Goal: Task Accomplishment & Management: Manage account settings

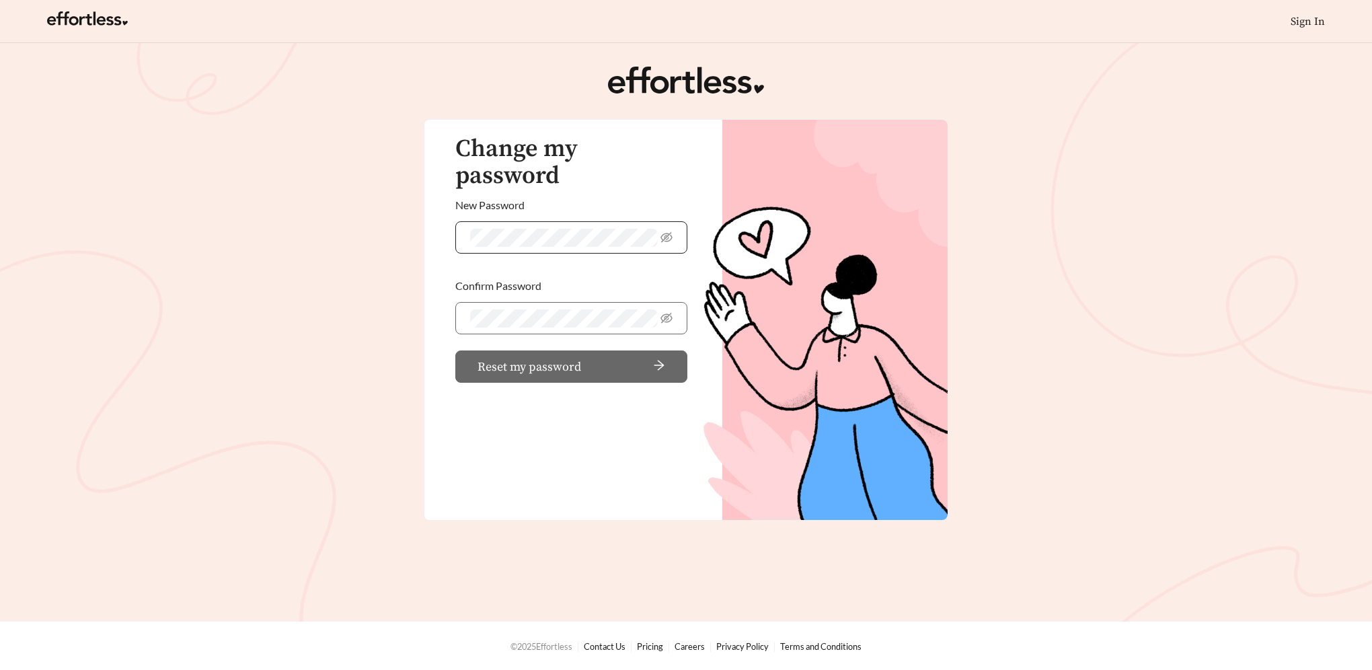
click at [650, 230] on keeper-lock "Open Keeper Popup" at bounding box center [648, 238] width 16 height 16
click at [560, 358] on span "Reset my password" at bounding box center [529, 367] width 104 height 18
click at [1136, 249] on main "Change my password New Password Confirm Password Reset my password" at bounding box center [686, 332] width 1372 height 578
click at [660, 360] on icon "arrow-right" at bounding box center [659, 364] width 10 height 9
click at [516, 358] on span "Reset my password" at bounding box center [547, 367] width 104 height 18
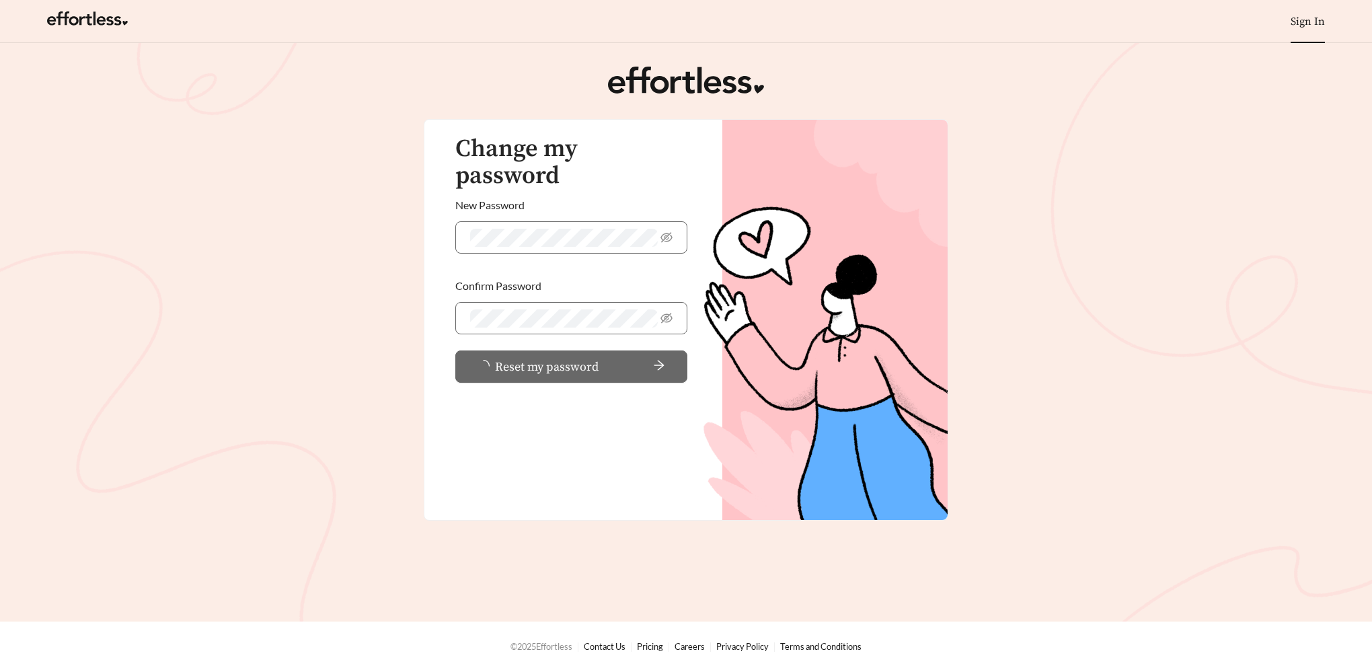
click at [1321, 23] on link "Sign In" at bounding box center [1308, 21] width 34 height 13
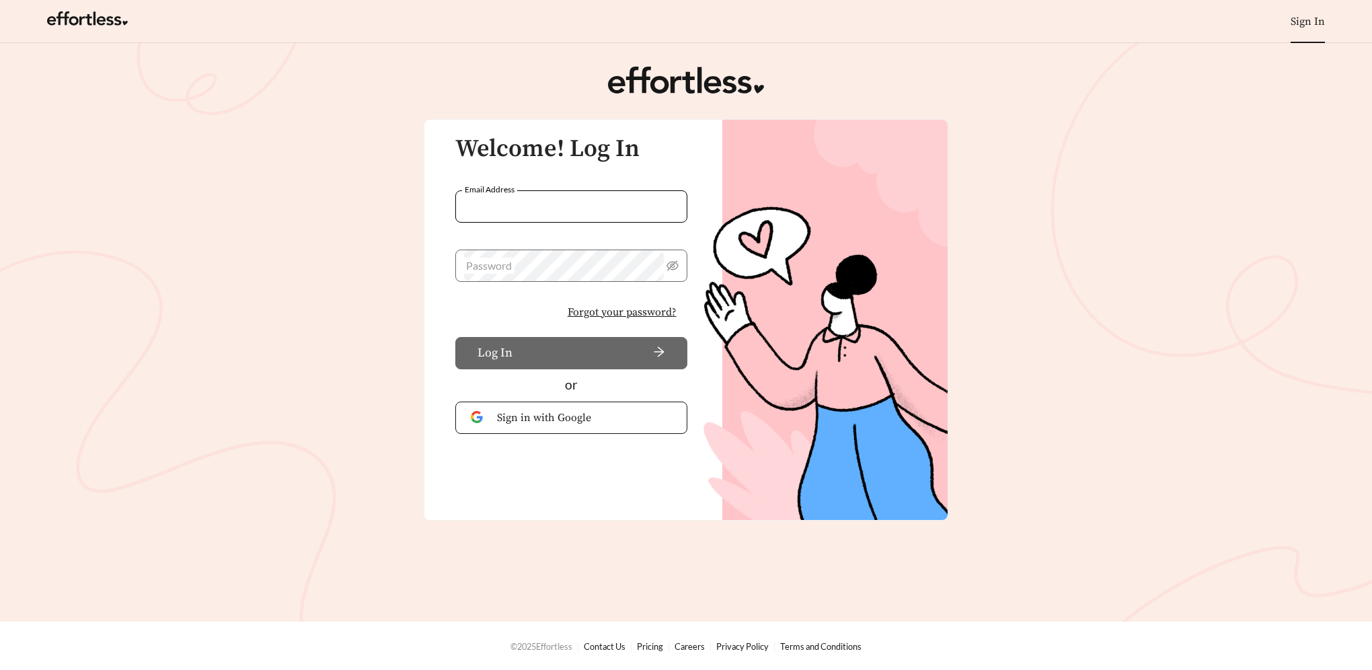
click at [565, 204] on input "Email Address" at bounding box center [571, 206] width 232 height 32
type input "**********"
click at [649, 263] on keeper-lock "Open Keeper Popup" at bounding box center [654, 266] width 16 height 16
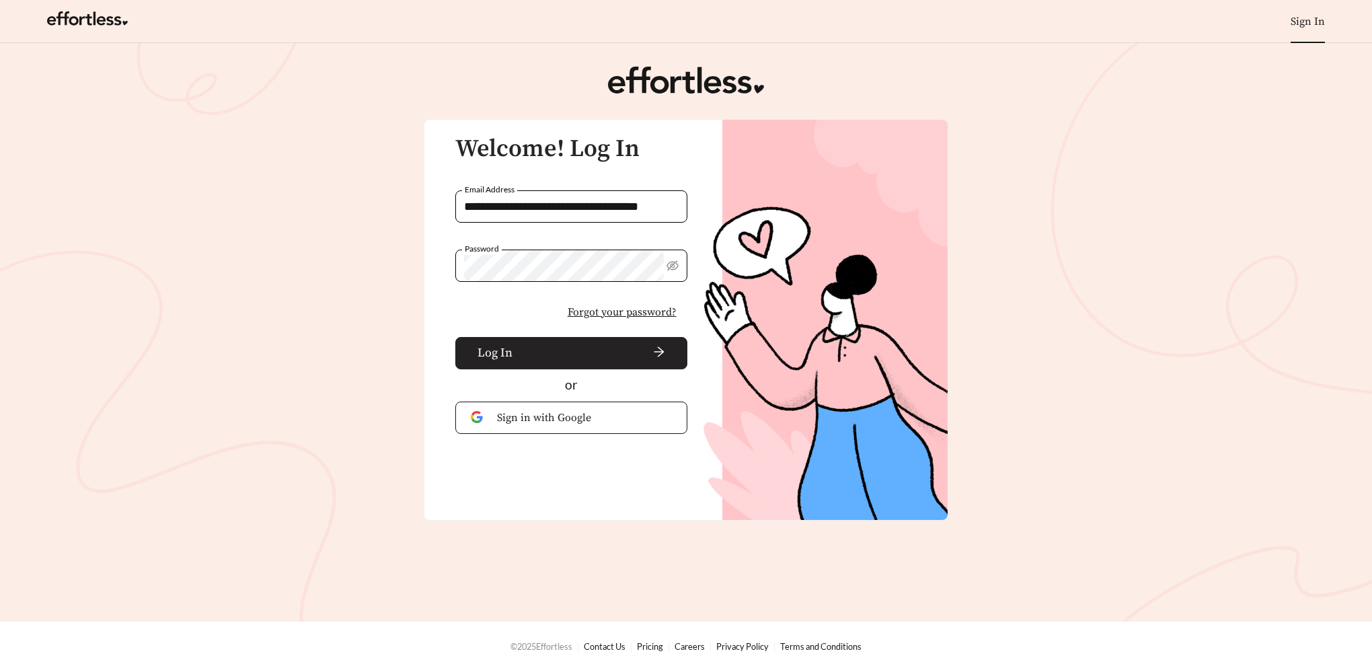
click at [500, 360] on span "Log In" at bounding box center [494, 353] width 35 height 18
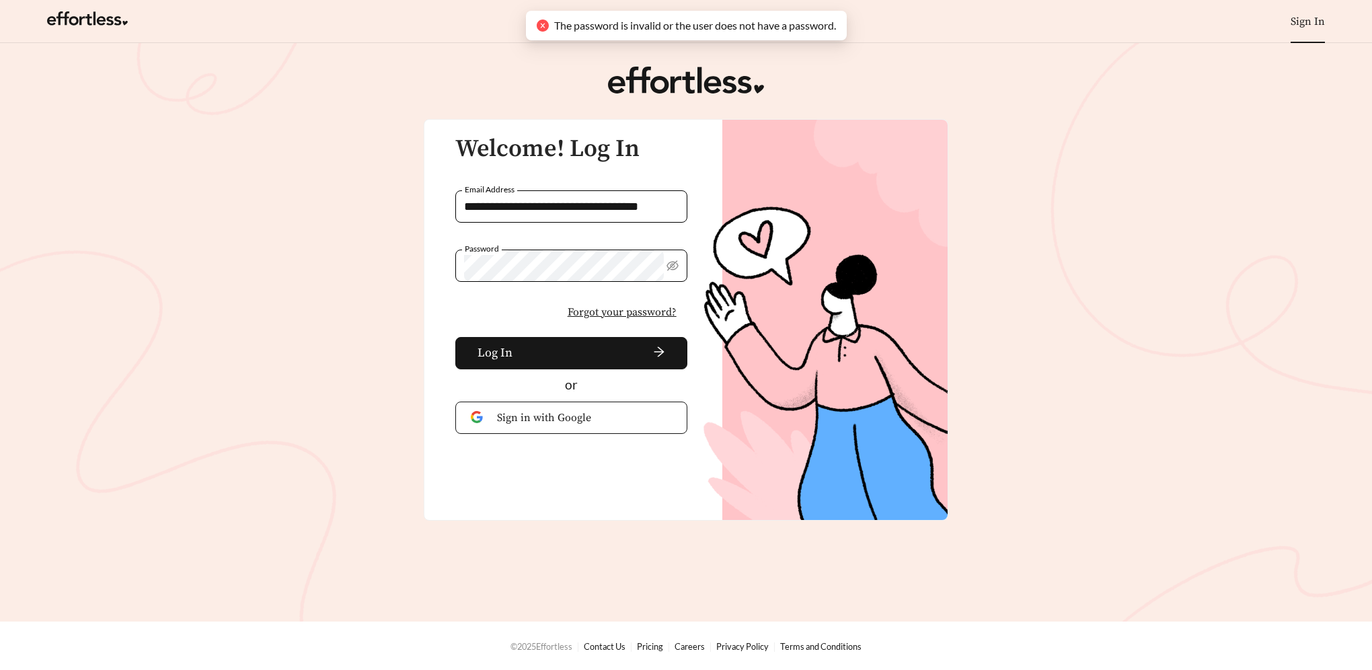
click at [1038, 253] on main "**********" at bounding box center [686, 332] width 1372 height 578
click at [643, 314] on span "Forgot your password?" at bounding box center [622, 312] width 109 height 16
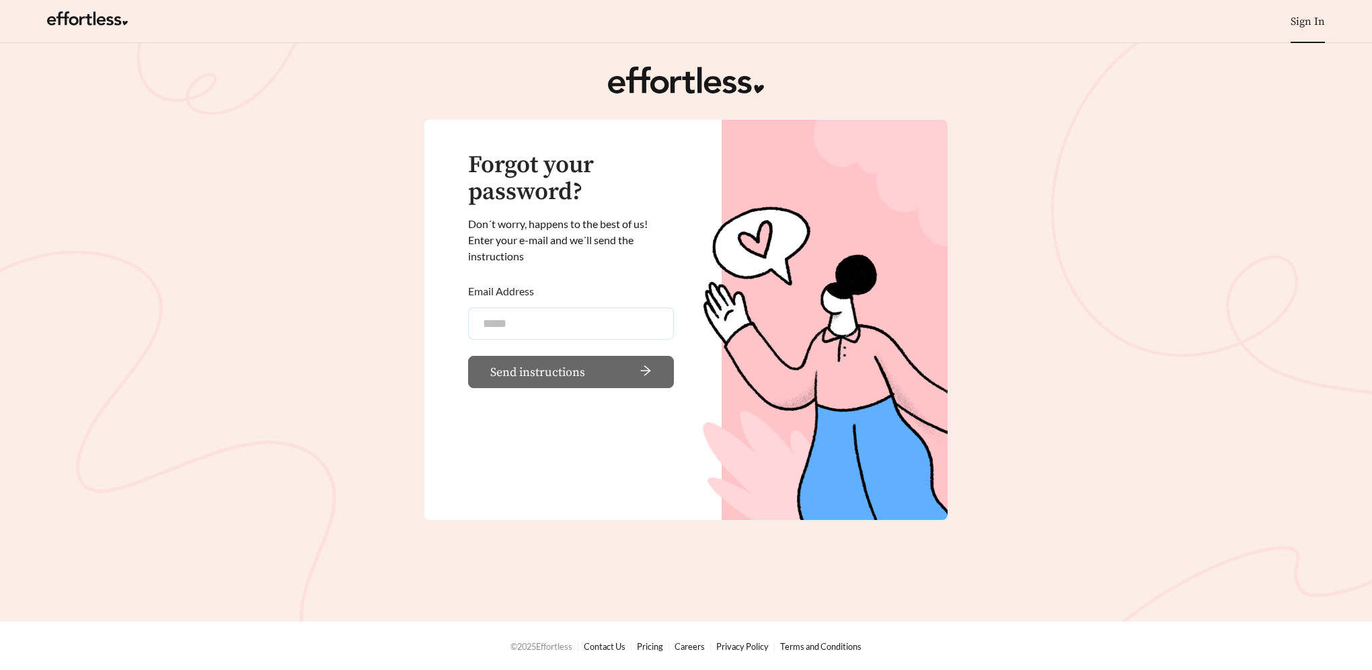
click at [572, 323] on input "Email Address" at bounding box center [571, 323] width 206 height 32
type input "**********"
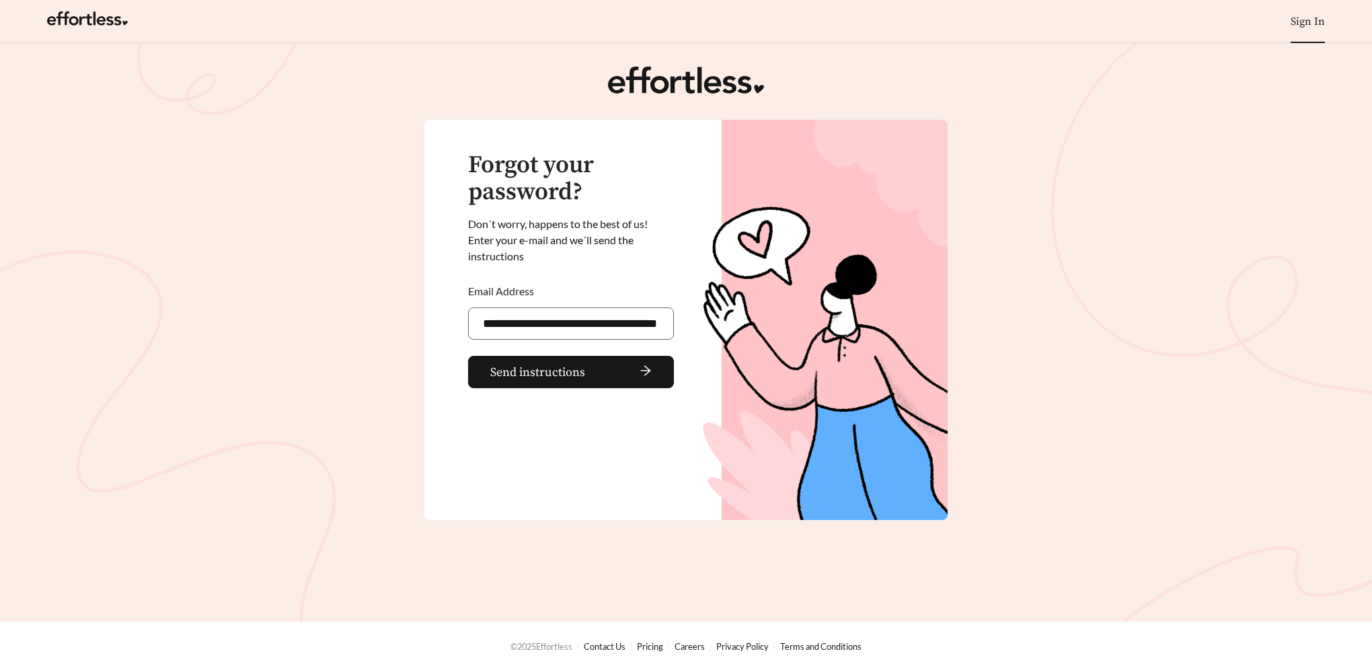
click at [379, 355] on main "**********" at bounding box center [686, 332] width 1372 height 578
click at [568, 375] on span "Send instructions" at bounding box center [537, 372] width 95 height 18
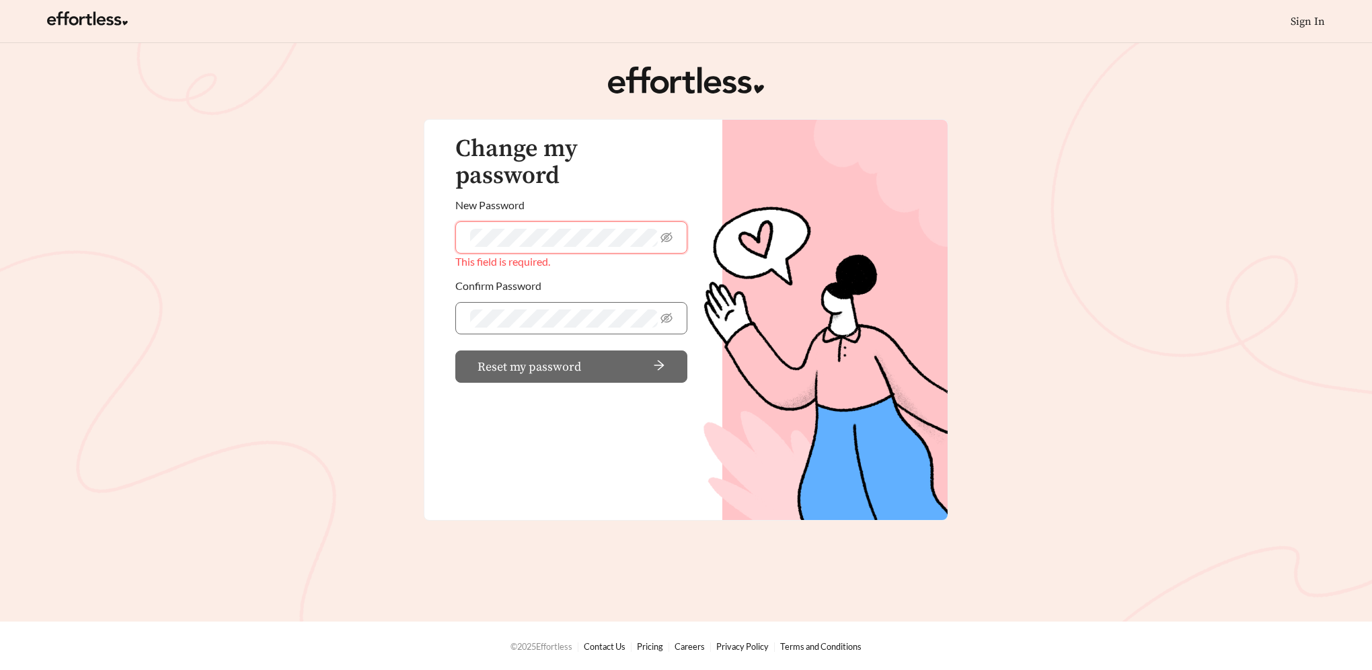
click at [1114, 143] on main "Change my password New Password This field is required. Confirm Password Reset …" at bounding box center [686, 332] width 1372 height 578
click at [530, 358] on span "Reset my password" at bounding box center [529, 367] width 104 height 18
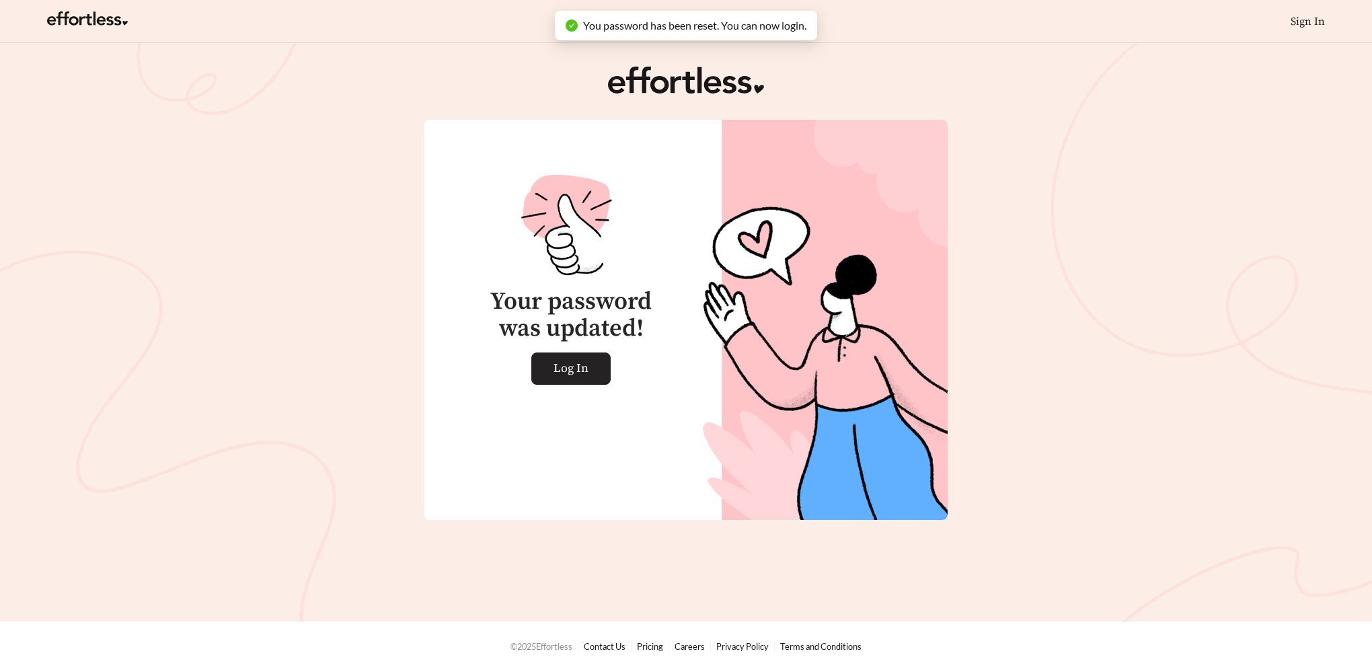
drag, startPoint x: 552, startPoint y: 366, endPoint x: 586, endPoint y: 362, distance: 34.5
click at [552, 366] on link "Log In" at bounding box center [570, 368] width 79 height 32
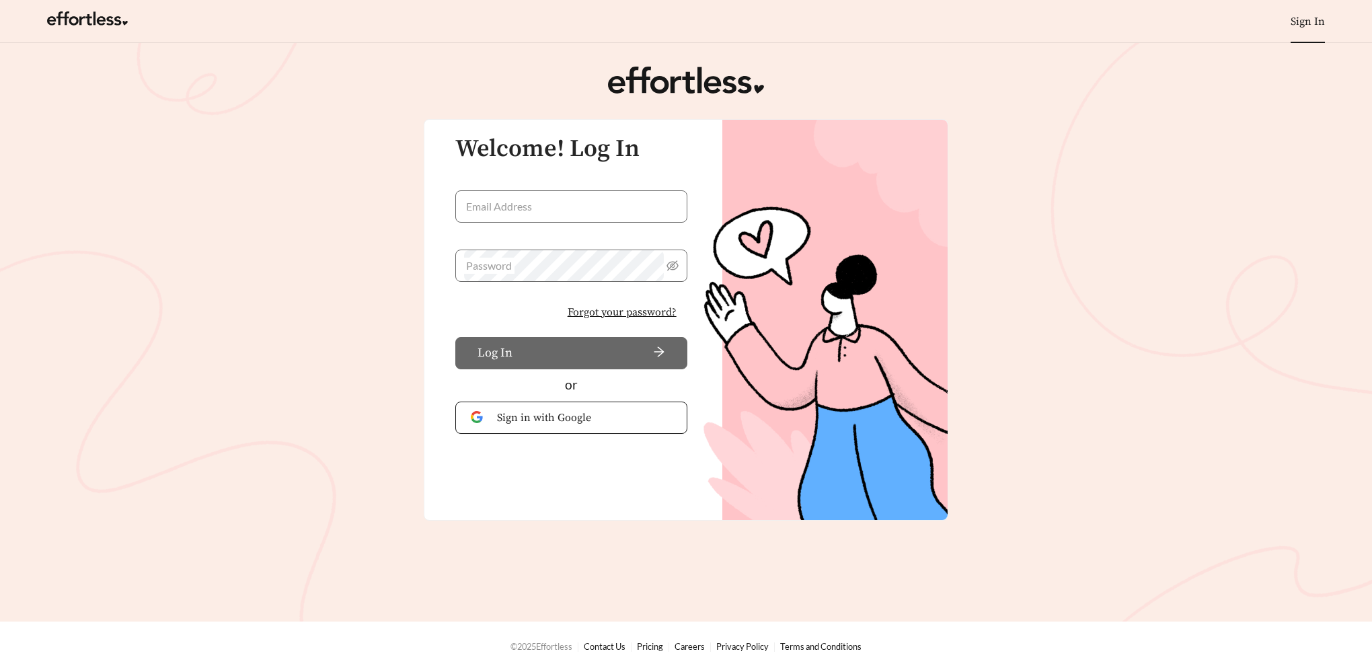
click at [673, 203] on keeper-lock "Open Keeper Popup" at bounding box center [670, 206] width 16 height 16
type input "**********"
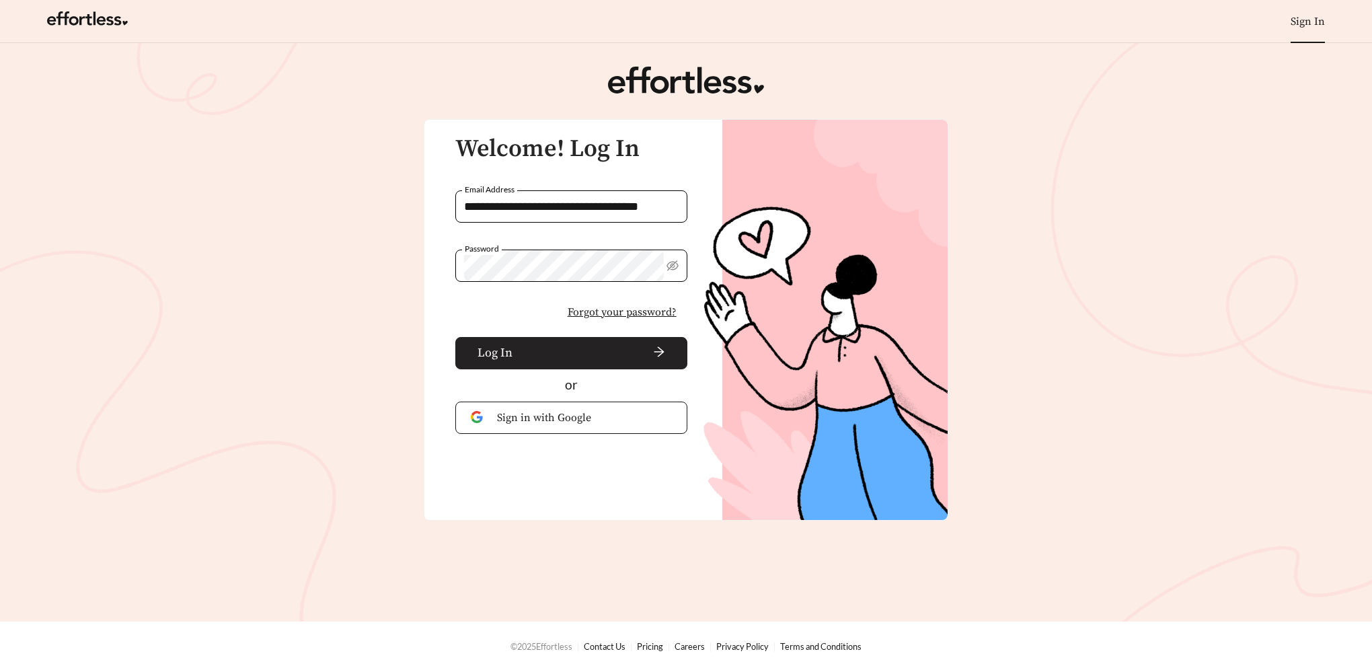
click at [543, 350] on span "arrow-right" at bounding box center [591, 353] width 147 height 15
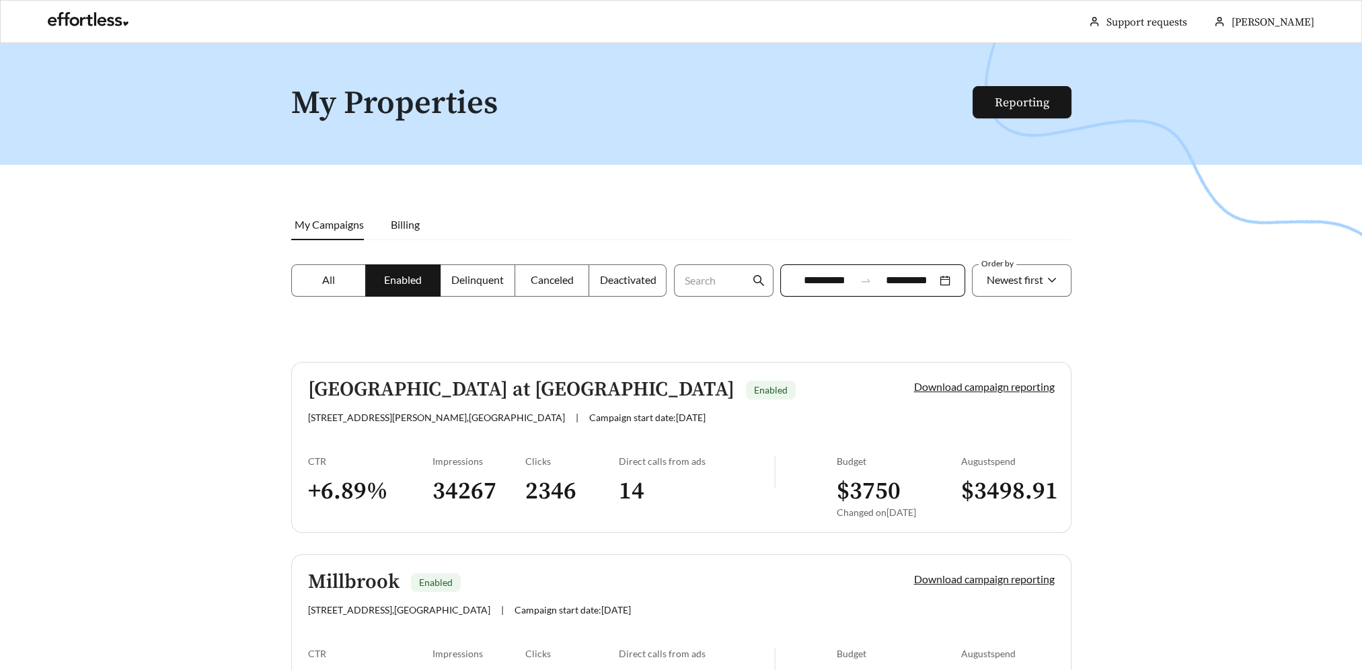
click at [330, 285] on span "All" at bounding box center [328, 279] width 13 height 13
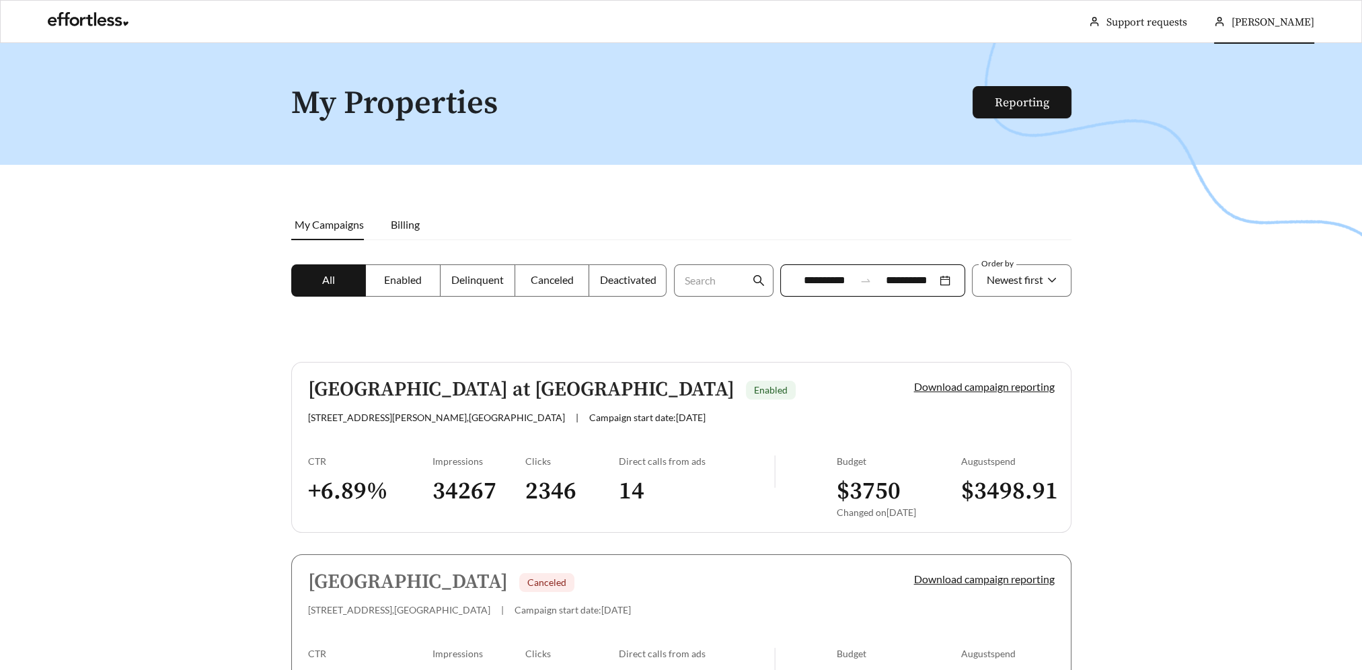
click at [1232, 8] on li "Rachel Allen" at bounding box center [1263, 22] width 127 height 43
click at [807, 81] on div at bounding box center [681, 378] width 1362 height 670
